Goal: Information Seeking & Learning: Learn about a topic

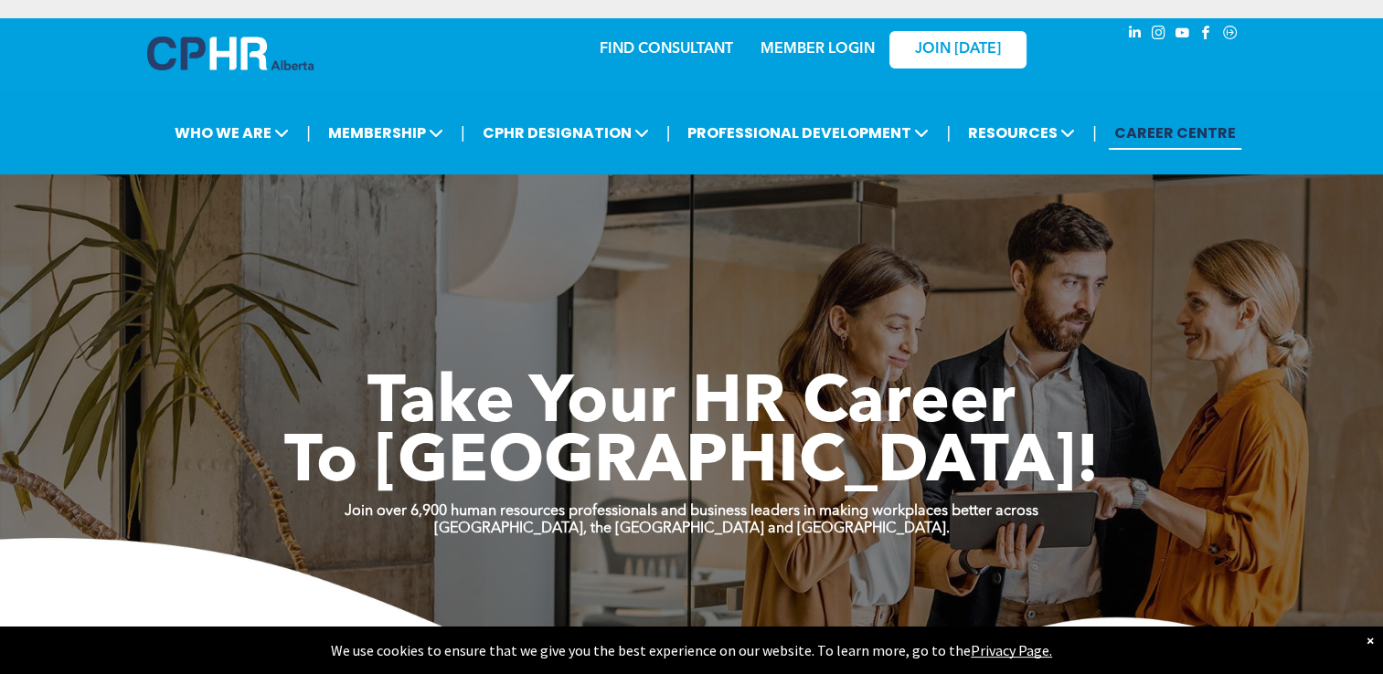
click at [823, 49] on link "MEMBER LOGIN" at bounding box center [817, 49] width 114 height 15
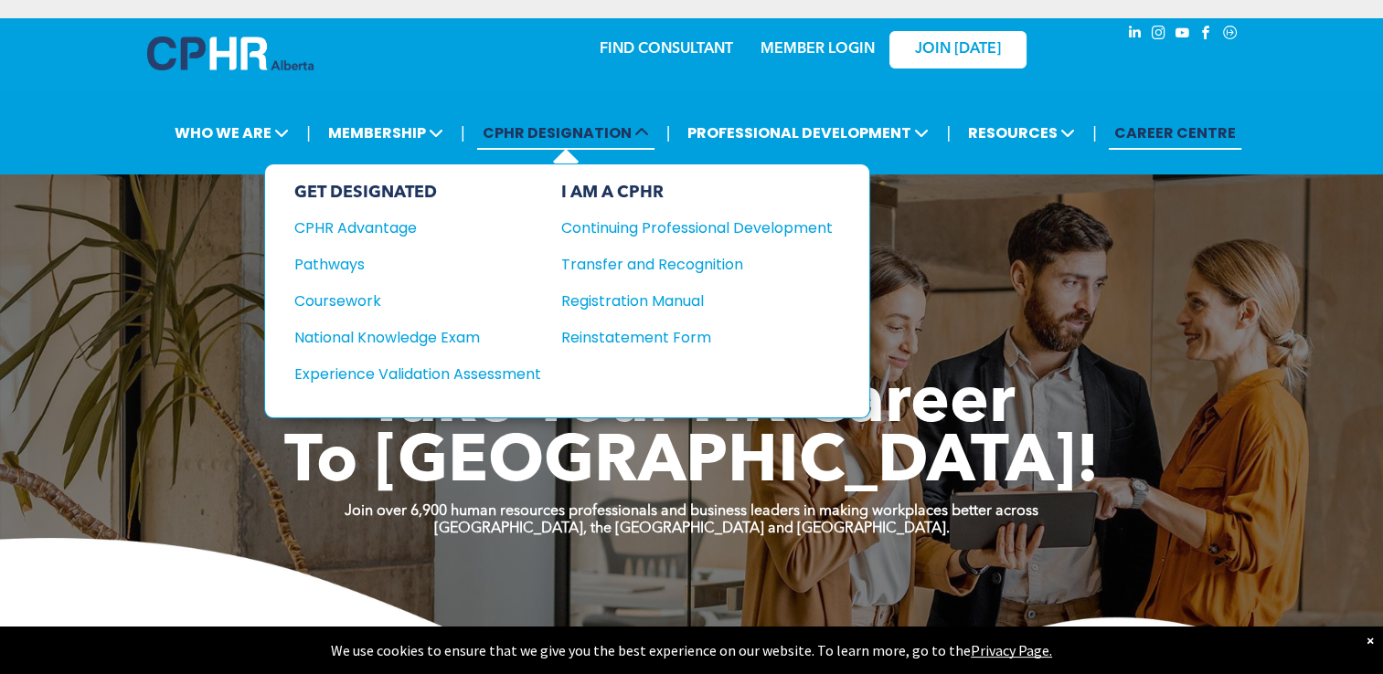
click at [640, 137] on icon at bounding box center [641, 132] width 15 height 15
click at [402, 233] on div "CPHR Advantage" at bounding box center [405, 228] width 222 height 23
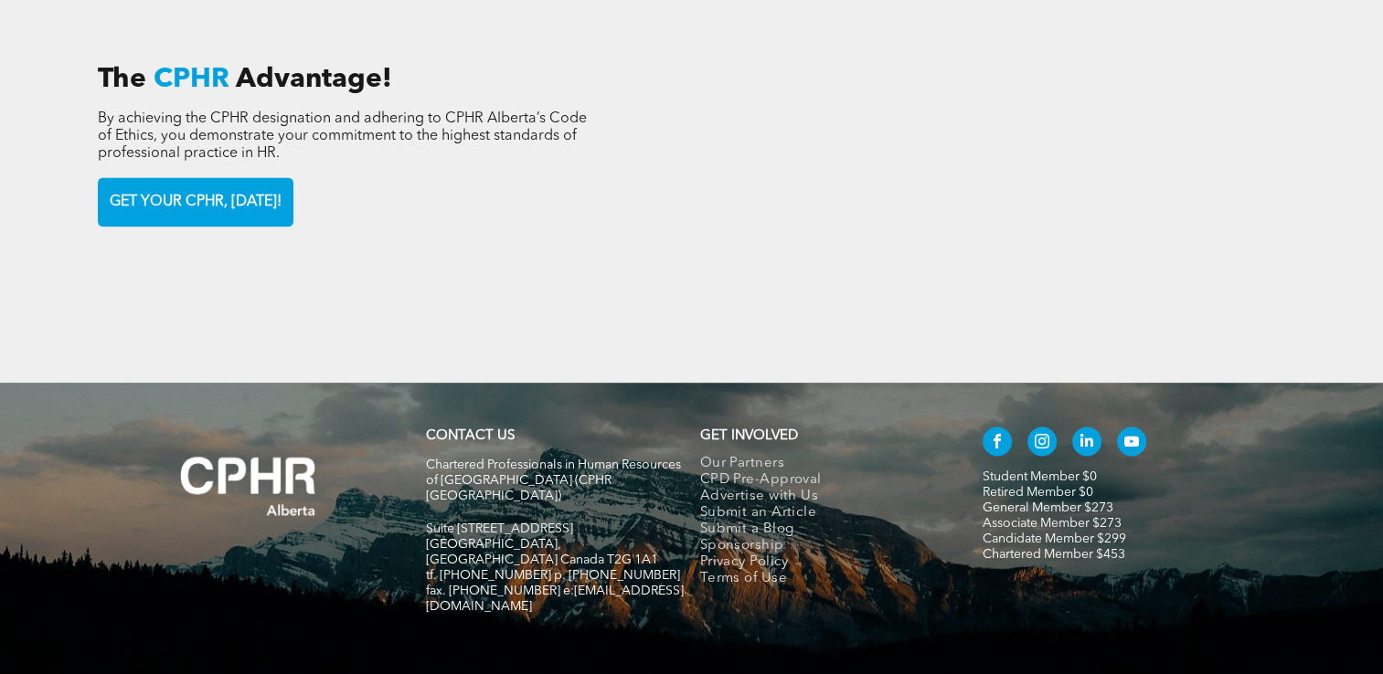
scroll to position [2800, 0]
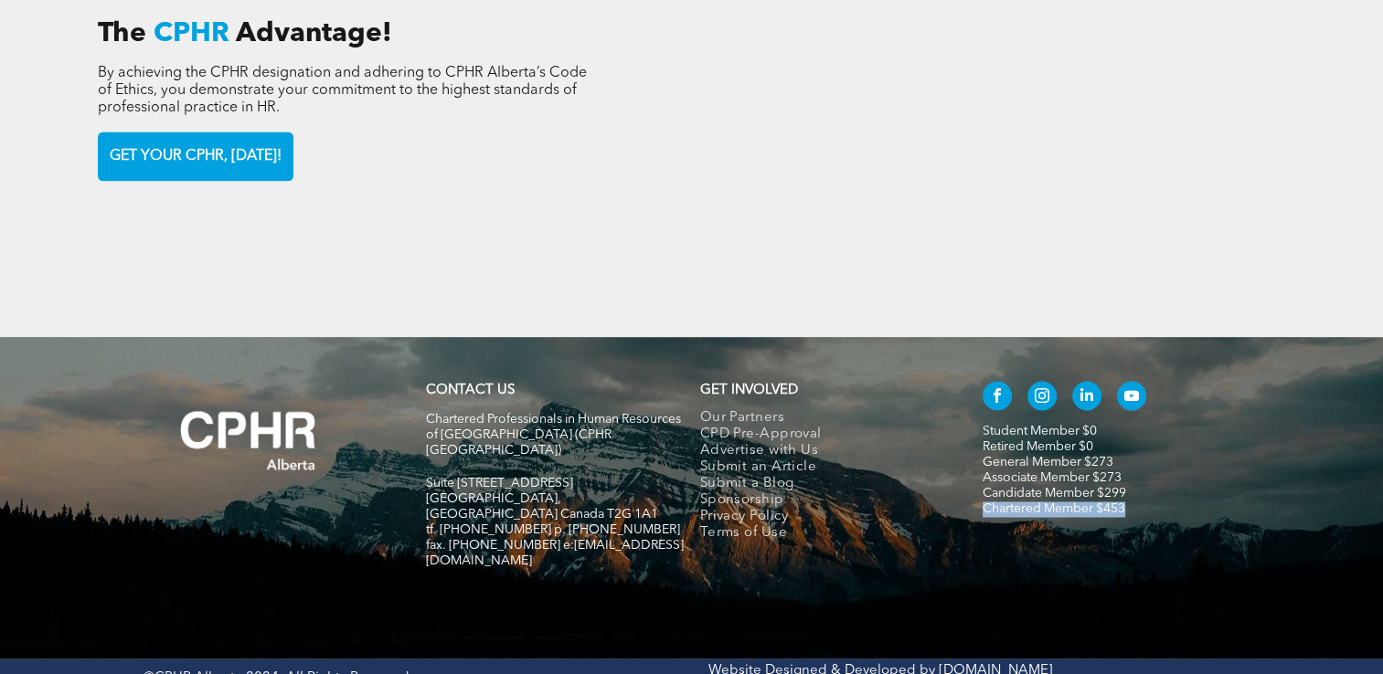
drag, startPoint x: 1159, startPoint y: 495, endPoint x: 980, endPoint y: 497, distance: 179.1
click at [980, 497] on div "Student Member $0 Retired Member $0 General Member $273 Associate Member $273 C…" at bounding box center [1103, 484] width 274 height 221
drag, startPoint x: 980, startPoint y: 497, endPoint x: 1093, endPoint y: 486, distance: 113.8
click at [1093, 503] on link "Chartered Member $453" at bounding box center [1053, 509] width 143 height 13
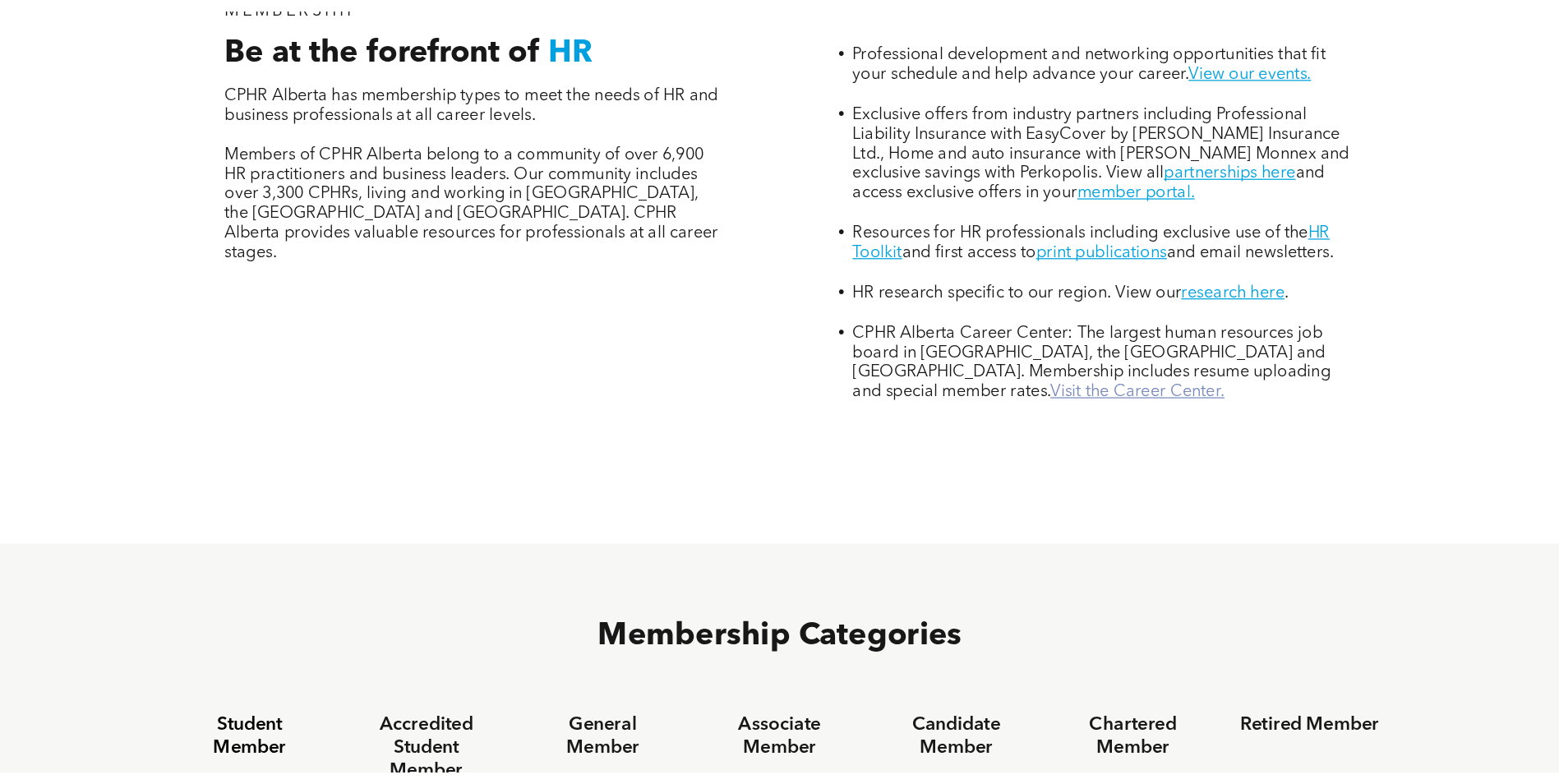
scroll to position [822, 0]
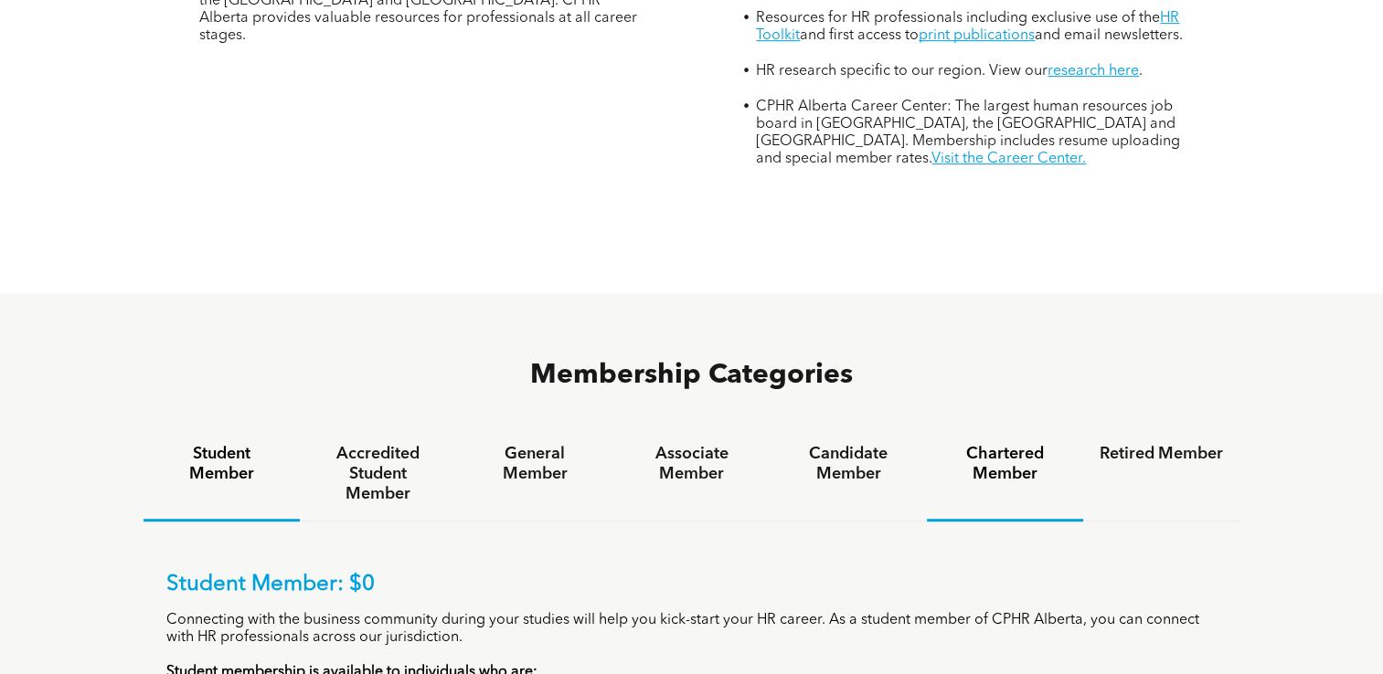
click at [1002, 444] on h4 "Chartered Member" at bounding box center [1004, 464] width 123 height 40
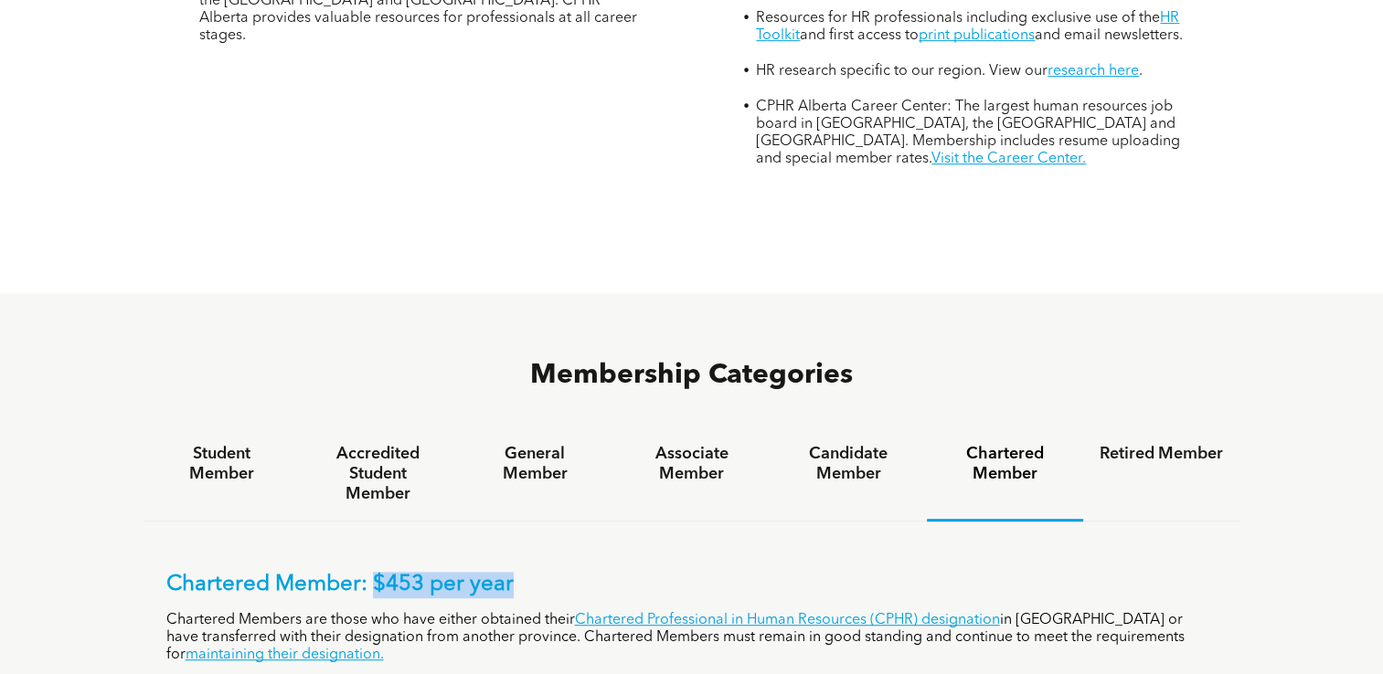
drag, startPoint x: 370, startPoint y: 502, endPoint x: 518, endPoint y: 492, distance: 148.4
click at [518, 572] on p "Chartered Member: $453 per year" at bounding box center [691, 585] width 1051 height 26
drag, startPoint x: 518, startPoint y: 492, endPoint x: 476, endPoint y: 496, distance: 42.3
copy p "$453 per year"
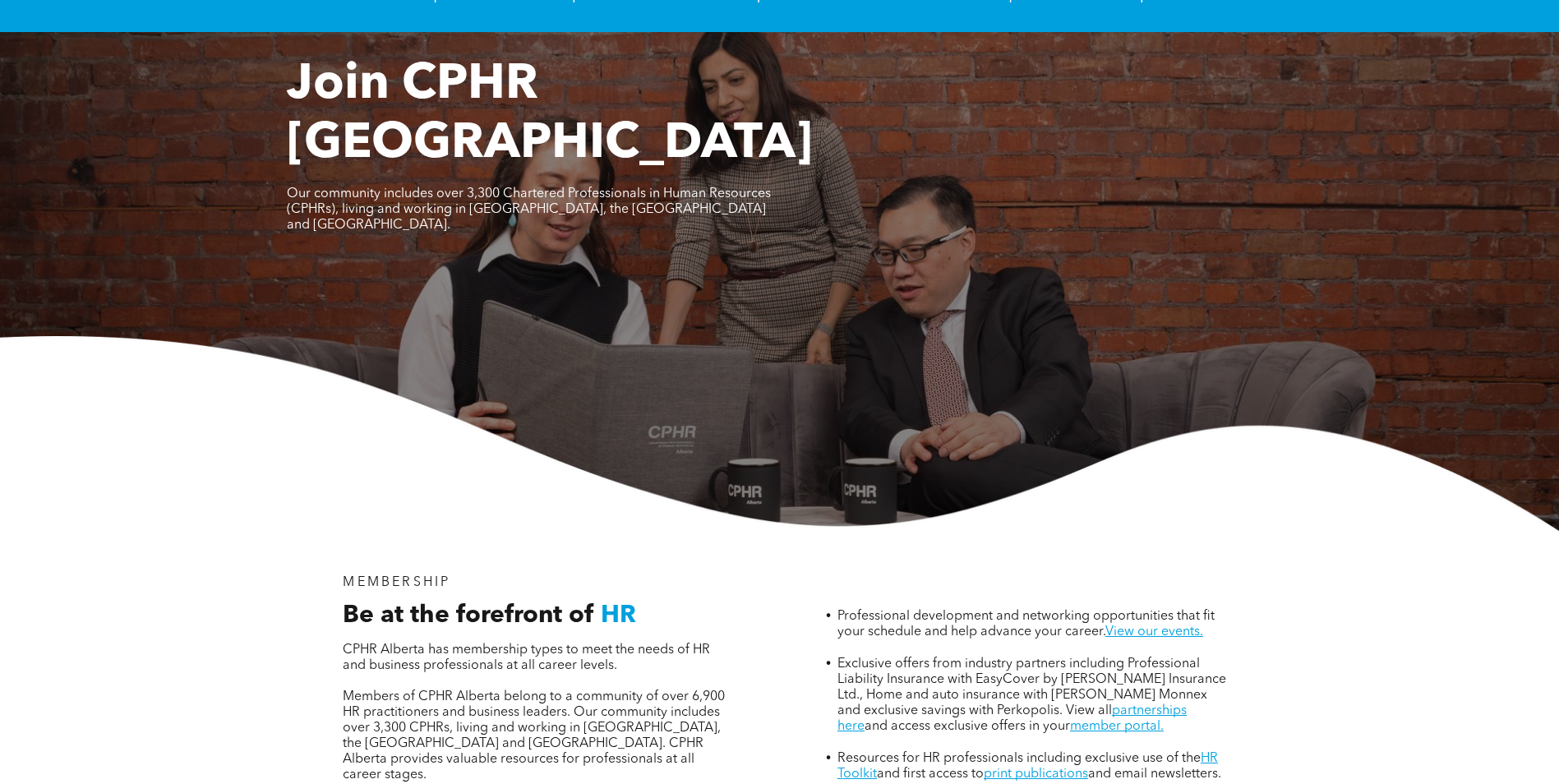
scroll to position [0, 0]
